Goal: Navigation & Orientation: Understand site structure

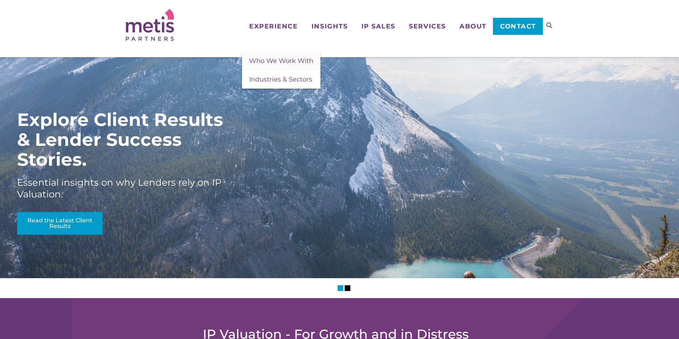
click at [271, 62] on span "Who We Work With" at bounding box center [281, 61] width 64 height 8
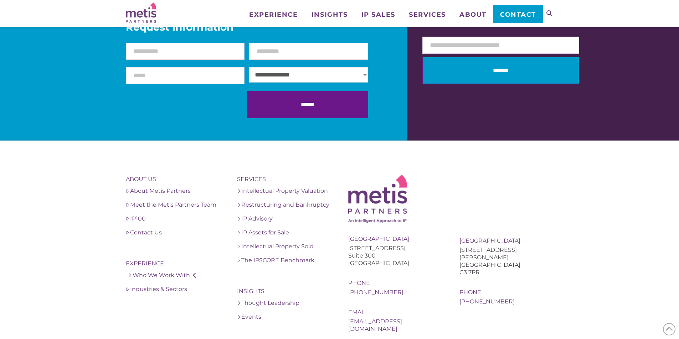
scroll to position [714, 0]
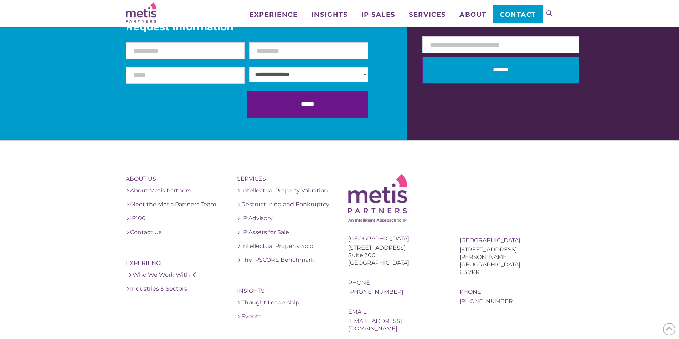
click at [188, 201] on link "Meet the Metis Partners Team" at bounding box center [173, 205] width 94 height 9
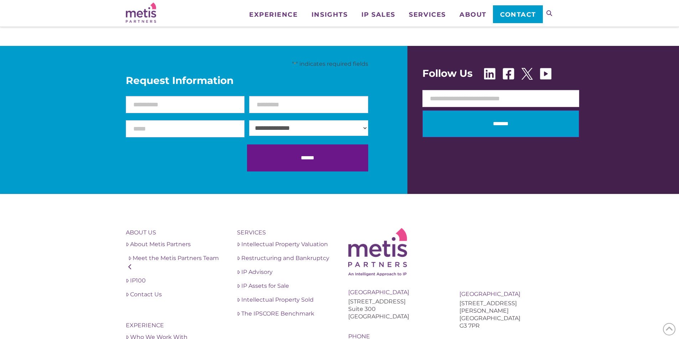
scroll to position [1440, 0]
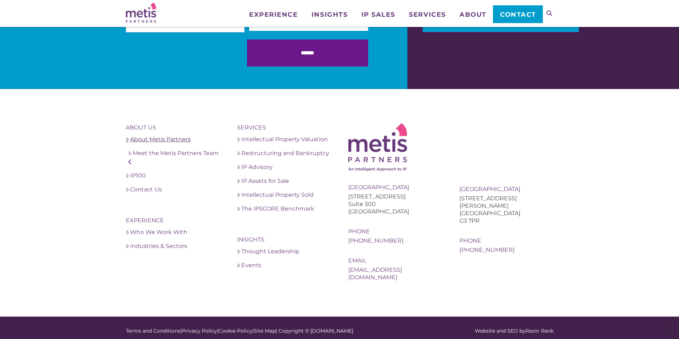
click at [143, 137] on link "About Metis Partners" at bounding box center [173, 139] width 94 height 9
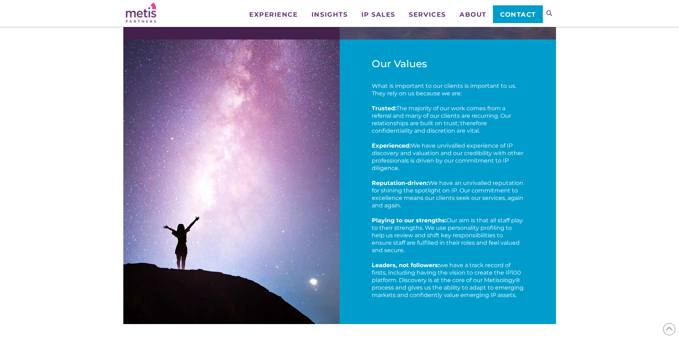
scroll to position [890, 0]
